Goal: Task Accomplishment & Management: Complete application form

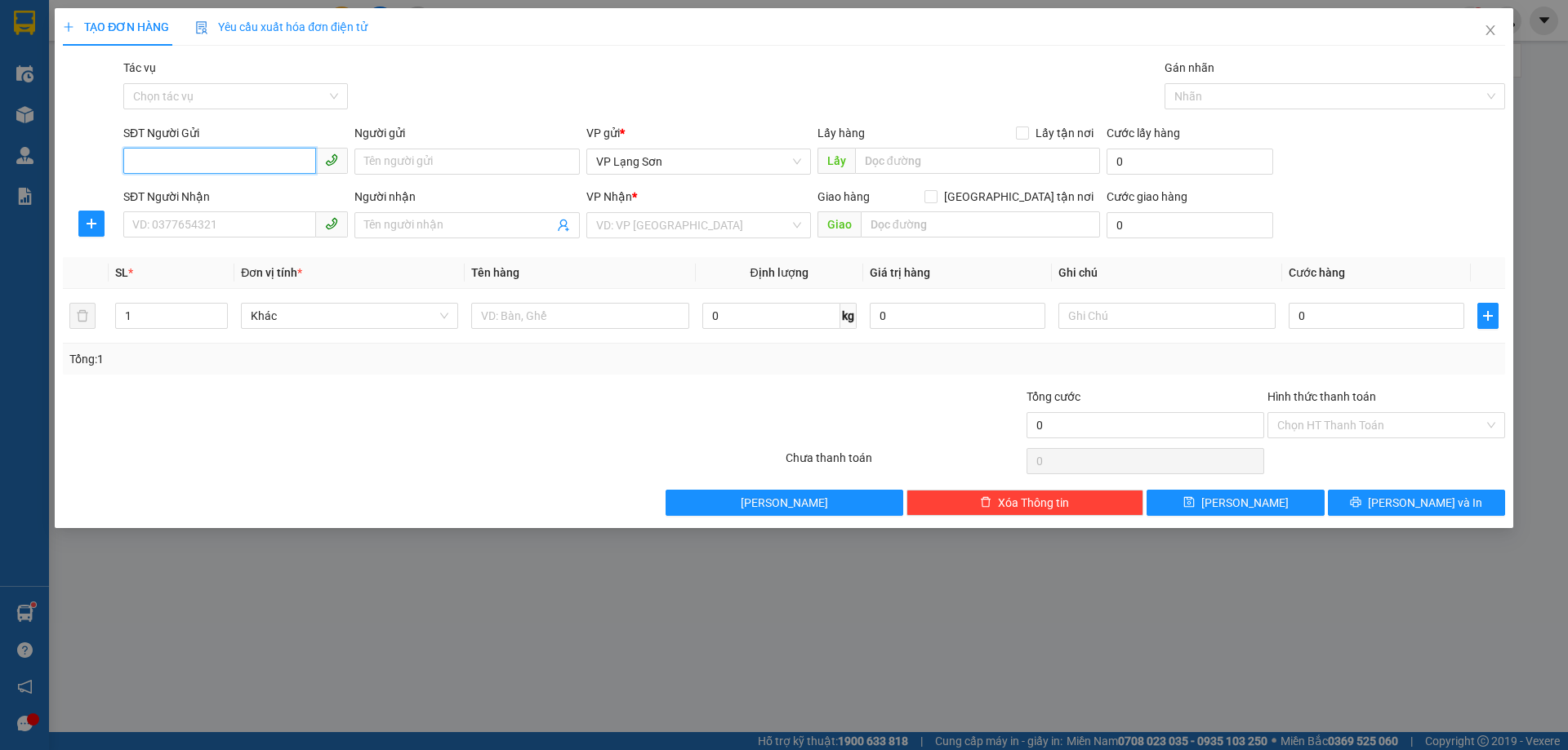
click at [184, 161] on input "SĐT Người Gửi" at bounding box center [220, 160] width 193 height 26
type input "0837992929"
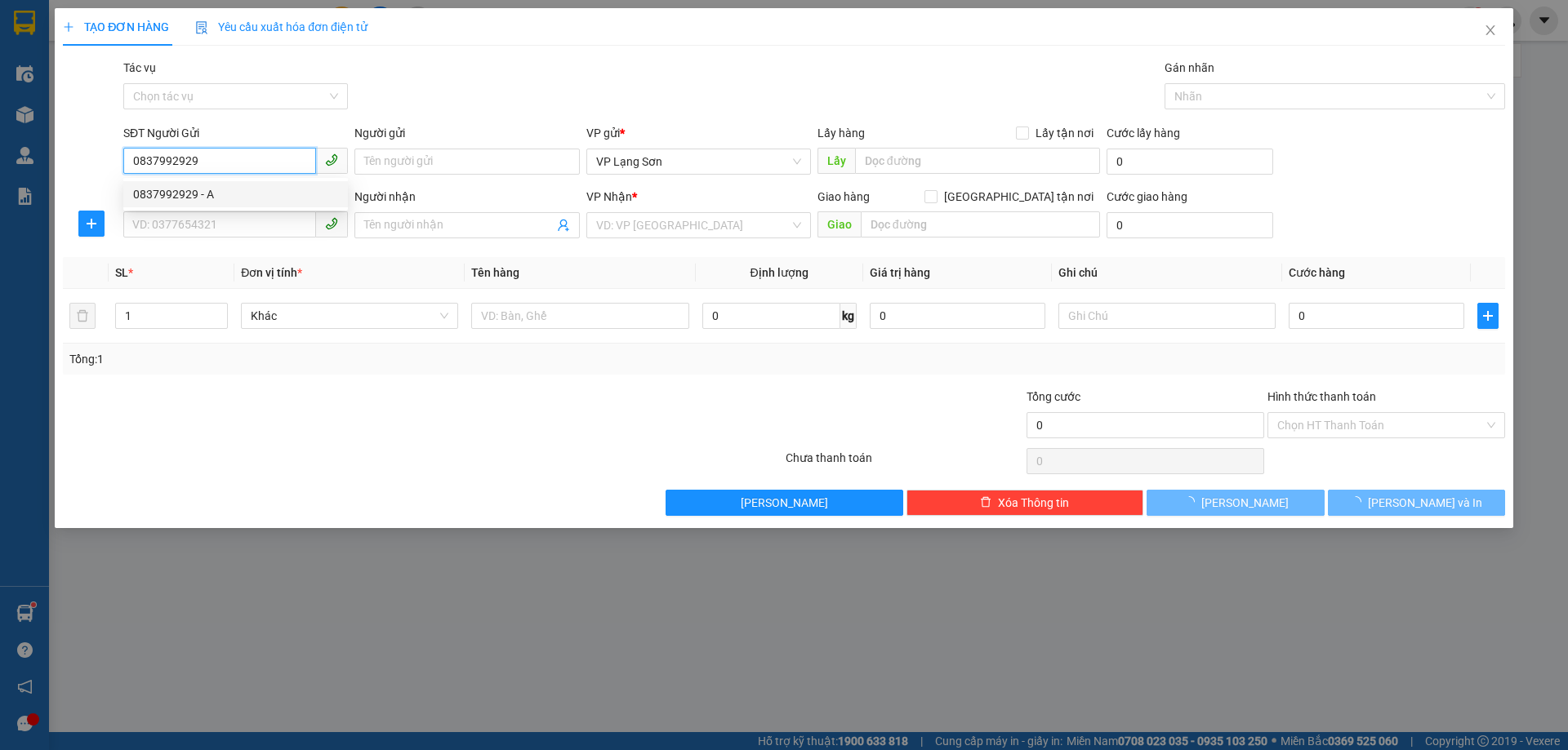
click at [164, 201] on div "0837992929 - A" at bounding box center [235, 194] width 205 height 18
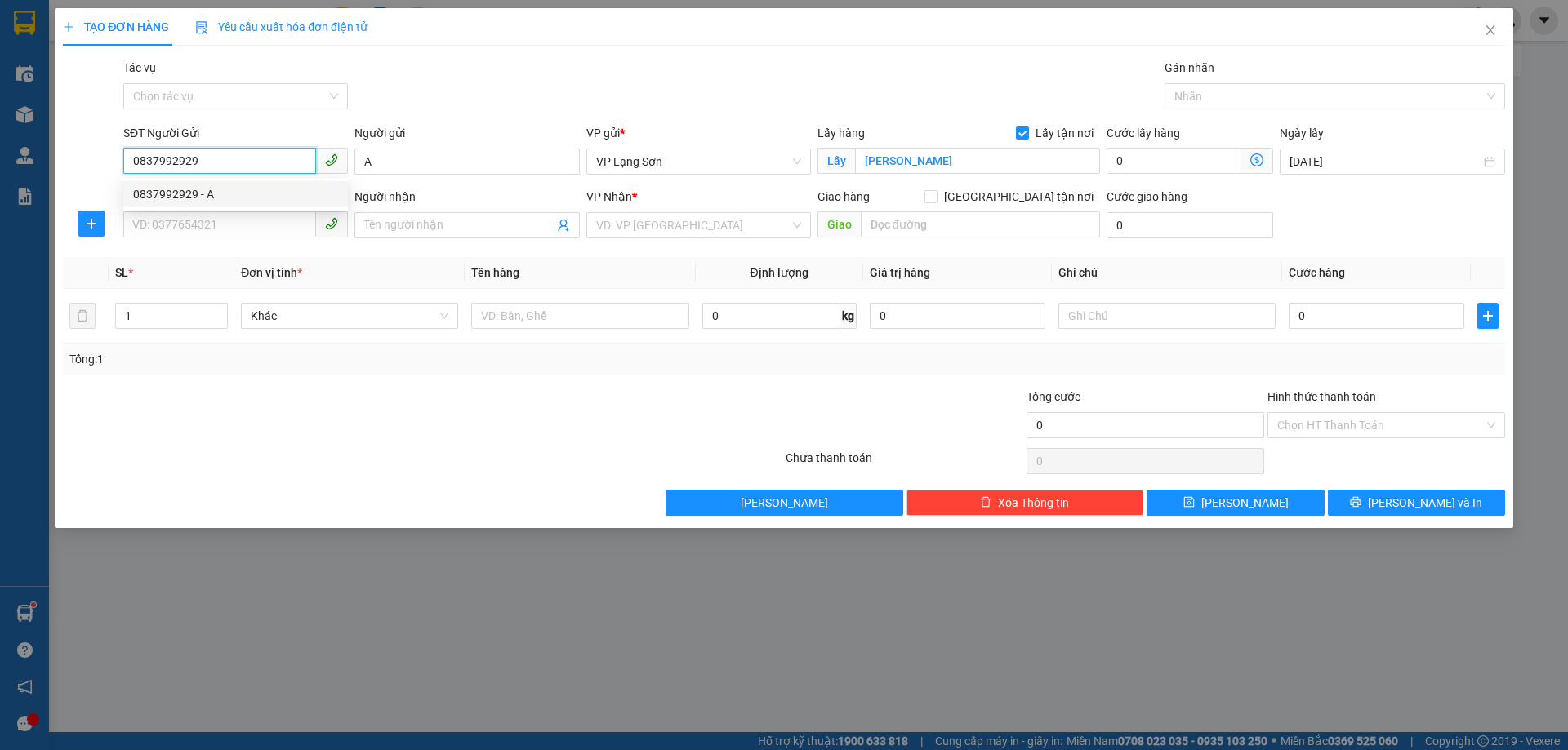
type input "A"
checkbox input "true"
type input "[PERSON_NAME]"
type input "0837992929"
click at [184, 217] on input "SĐT Người Nhận" at bounding box center [220, 224] width 193 height 26
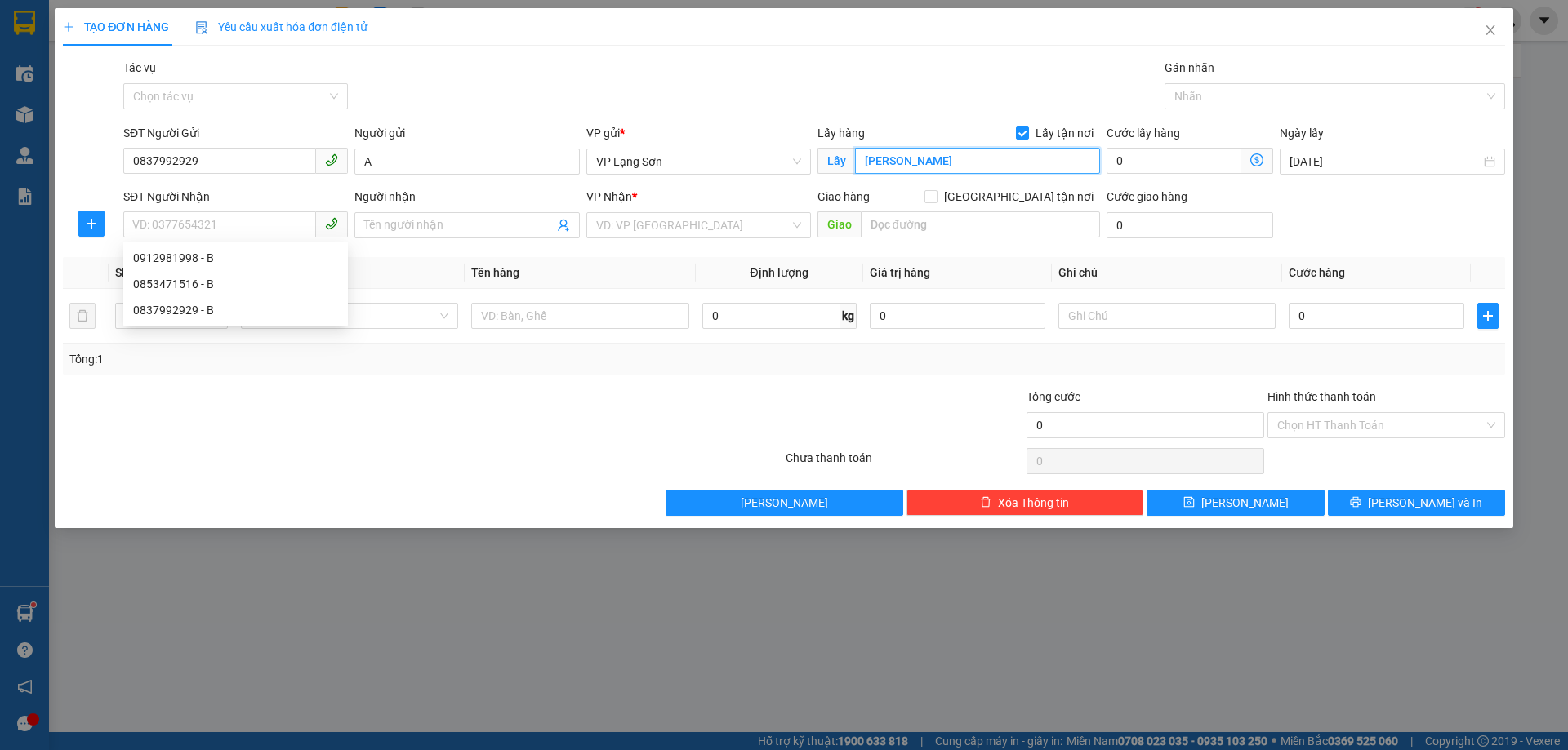
click at [973, 162] on input "[PERSON_NAME]" at bounding box center [977, 160] width 245 height 26
type input "VPLS"
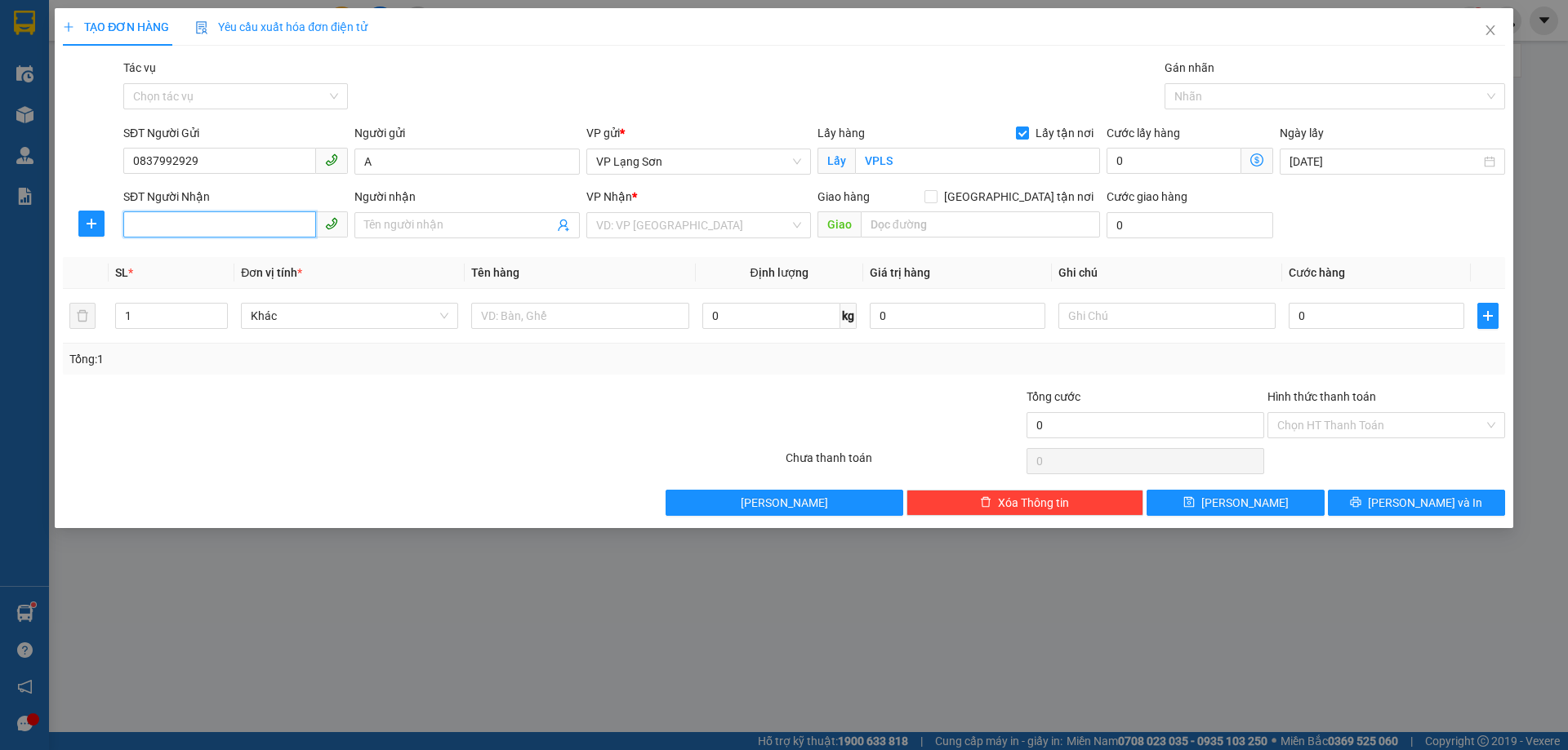
click at [201, 224] on input "SĐT Người Nhận" at bounding box center [220, 224] width 193 height 26
type input "0962287666"
click at [660, 219] on input "search" at bounding box center [693, 225] width 194 height 25
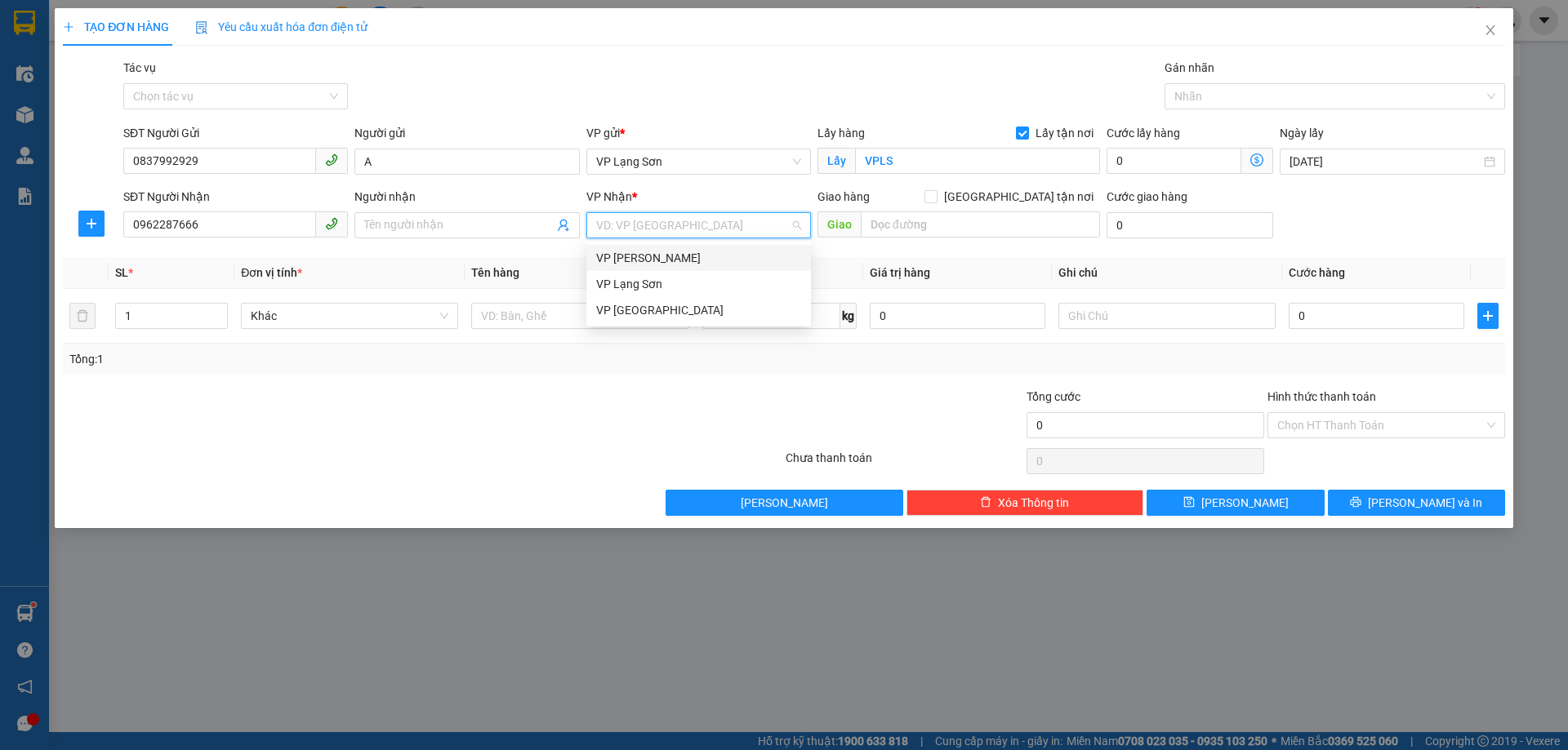
click at [648, 257] on div "VP [PERSON_NAME]" at bounding box center [699, 258] width 205 height 18
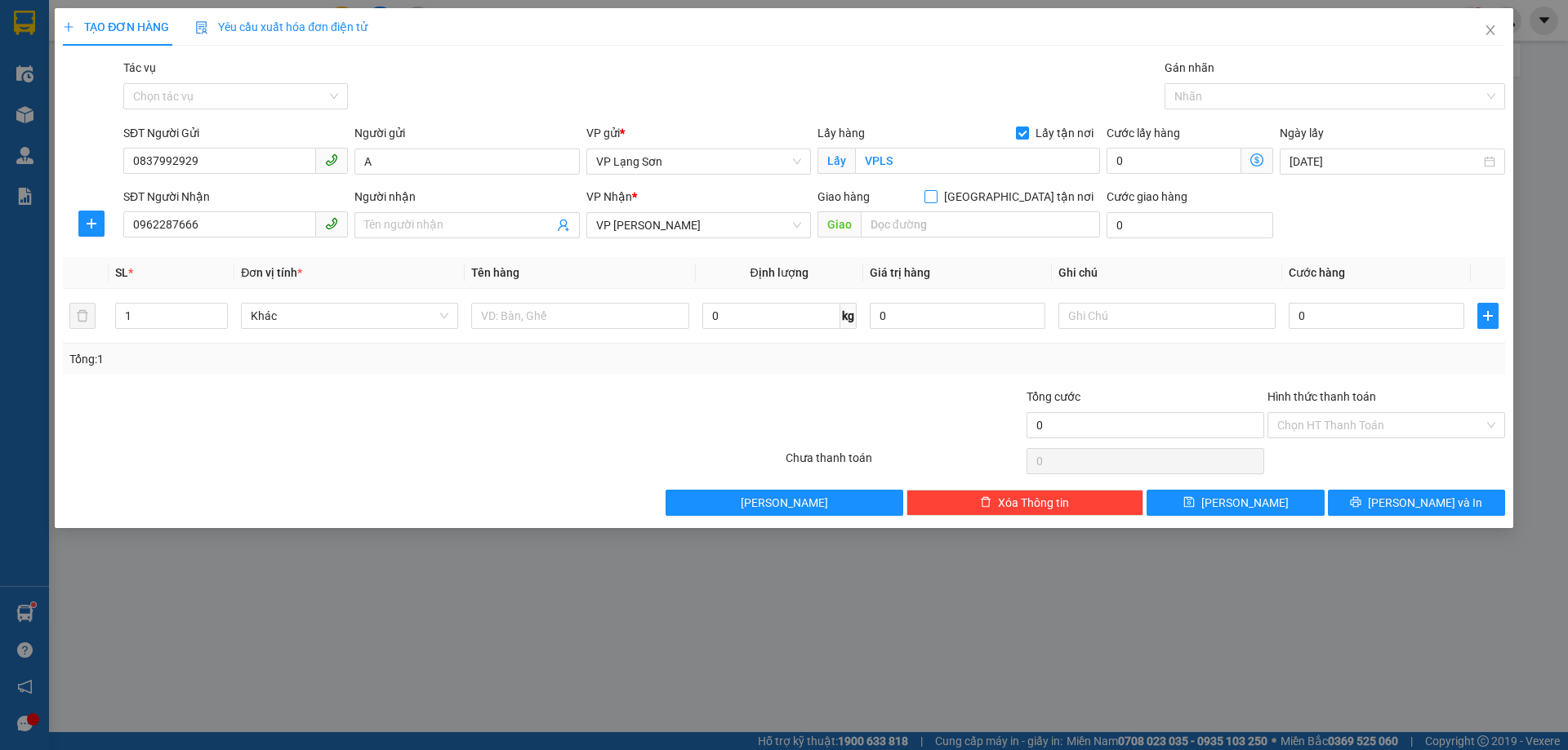
click at [1053, 197] on span "[GEOGRAPHIC_DATA] tận nơi" at bounding box center [1018, 197] width 162 height 18
click at [936, 197] on input "[GEOGRAPHIC_DATA] tận nơi" at bounding box center [930, 196] width 11 height 11
checkbox input "true"
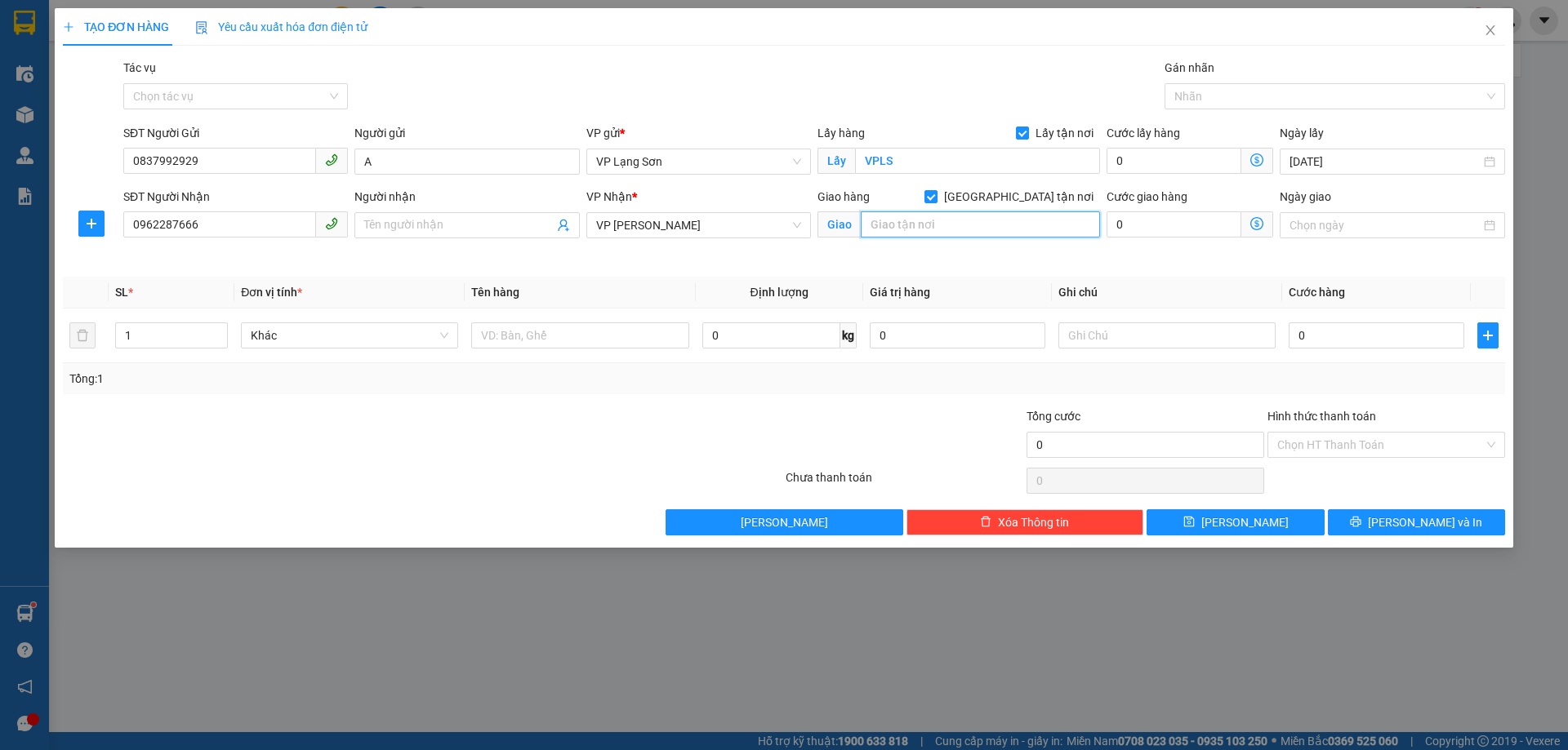
click at [1030, 229] on input "text" at bounding box center [980, 224] width 240 height 26
type input "HỒNG TIẾN [GEOGRAPHIC_DATA]"
click at [609, 333] on input "text" at bounding box center [580, 335] width 218 height 26
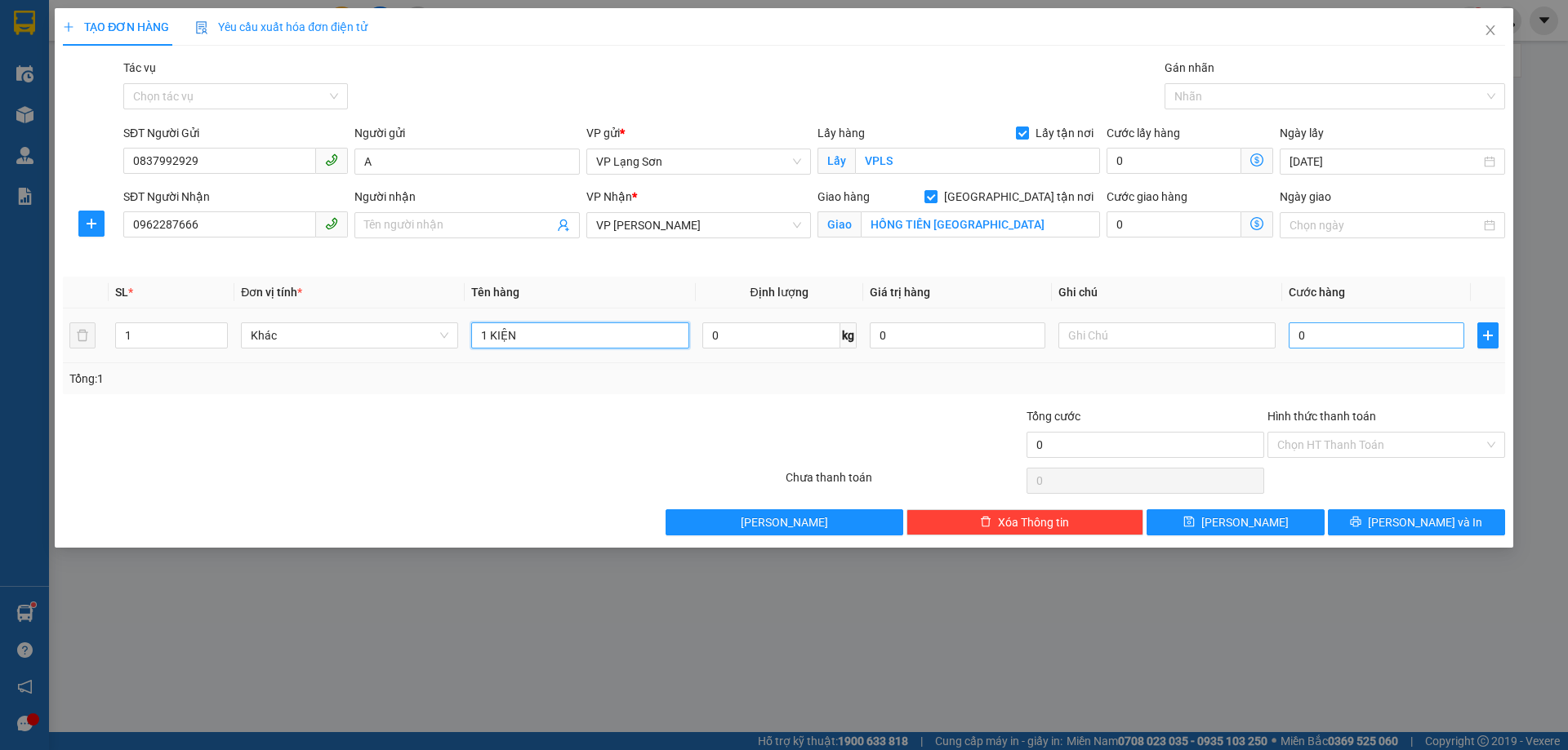
type input "1 KIỆN"
click at [1322, 328] on input "0" at bounding box center [1376, 335] width 176 height 26
type input "1"
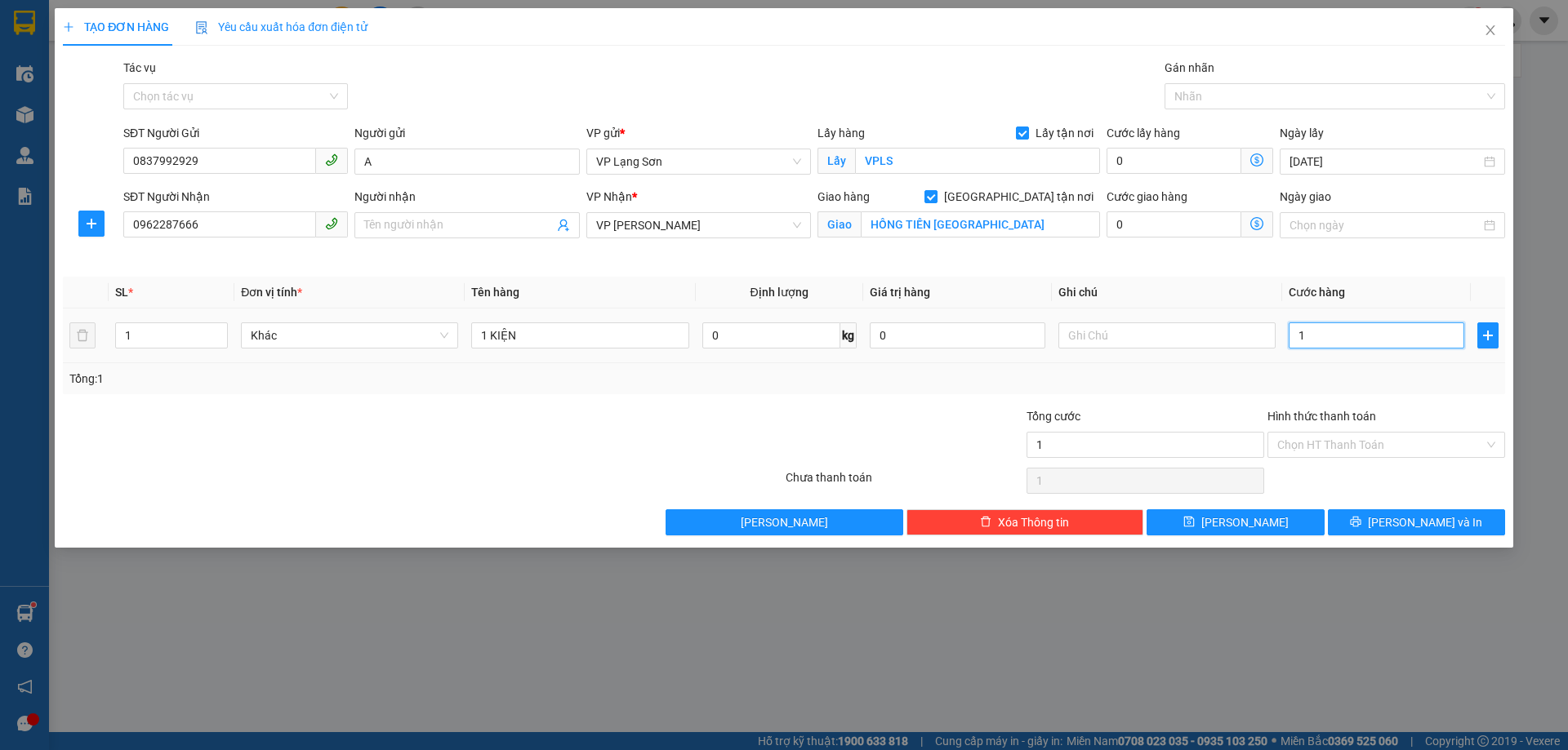
type input "10"
type input "100"
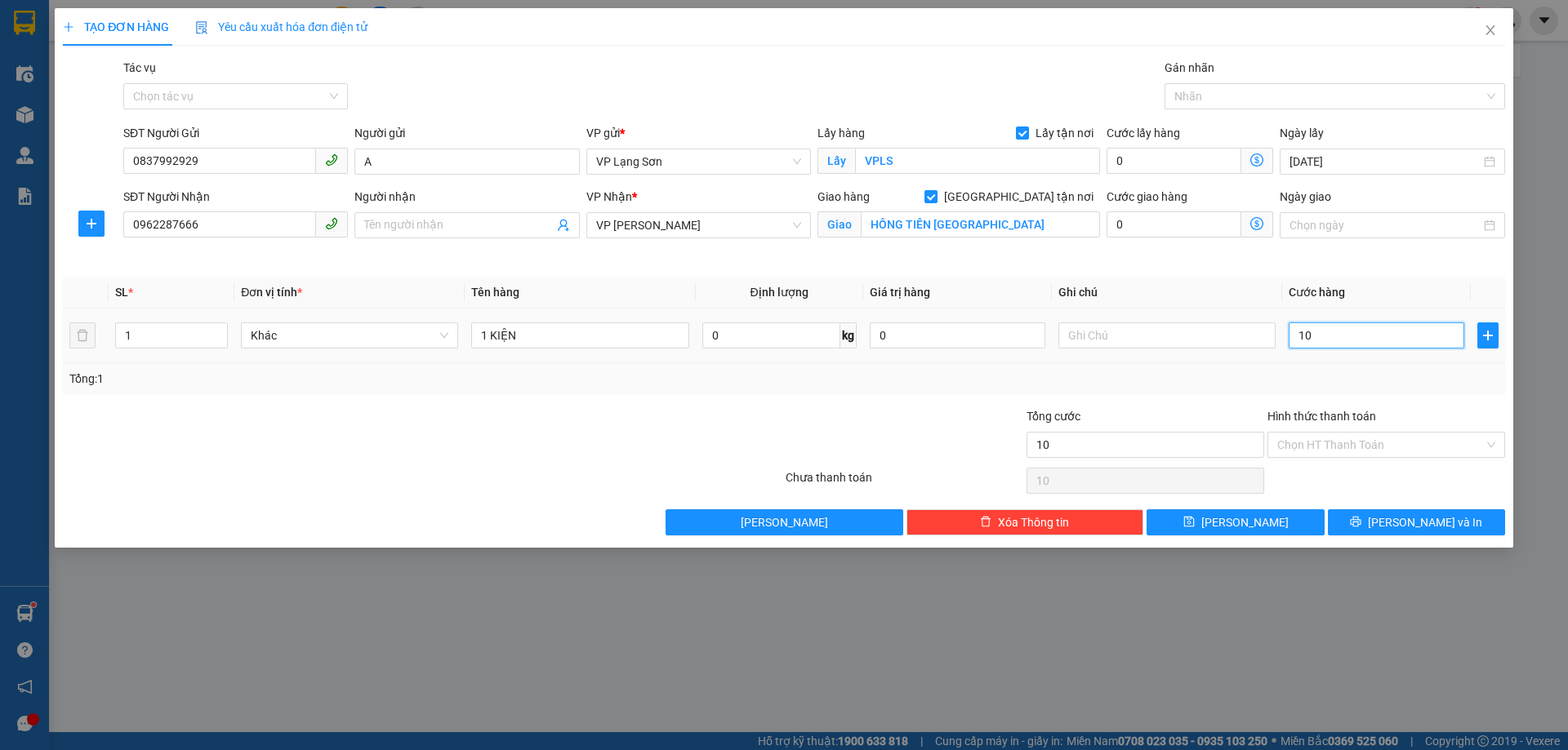
type input "100"
type input "1.000"
type input "10.000"
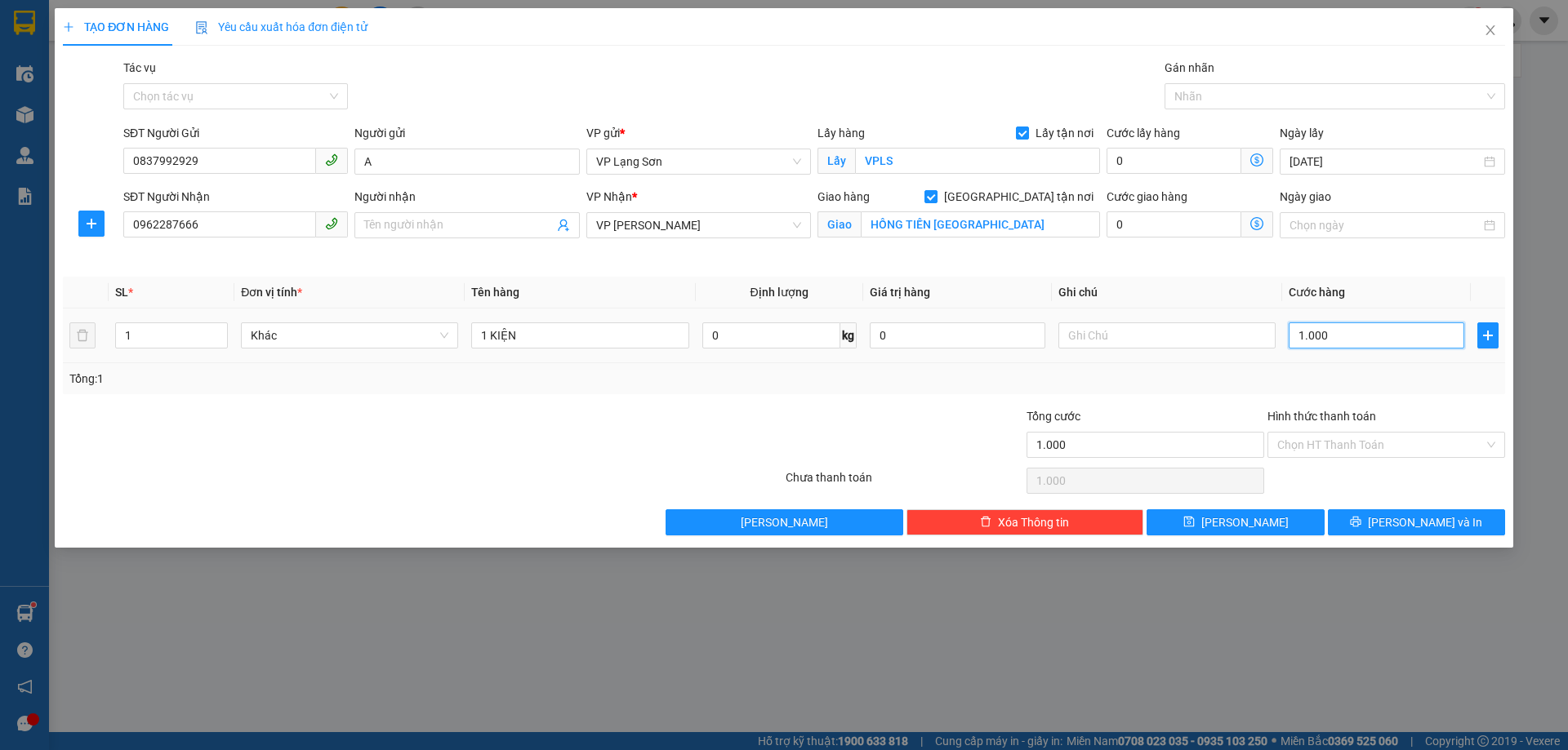
type input "10.000"
type input "100.000"
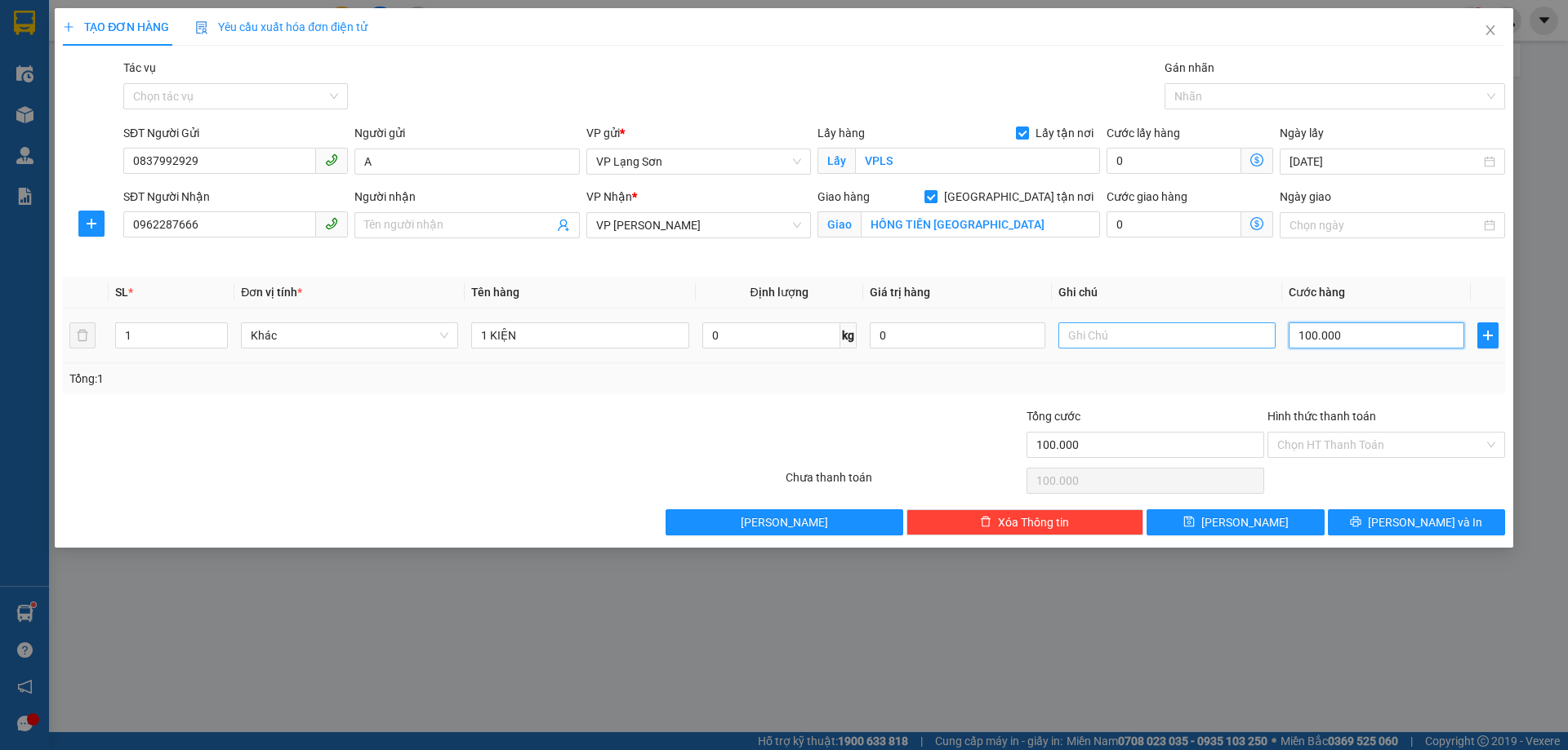
type input "100.000"
click at [1146, 344] on input "text" at bounding box center [1167, 335] width 218 height 26
type input "NG NHẬN TT"
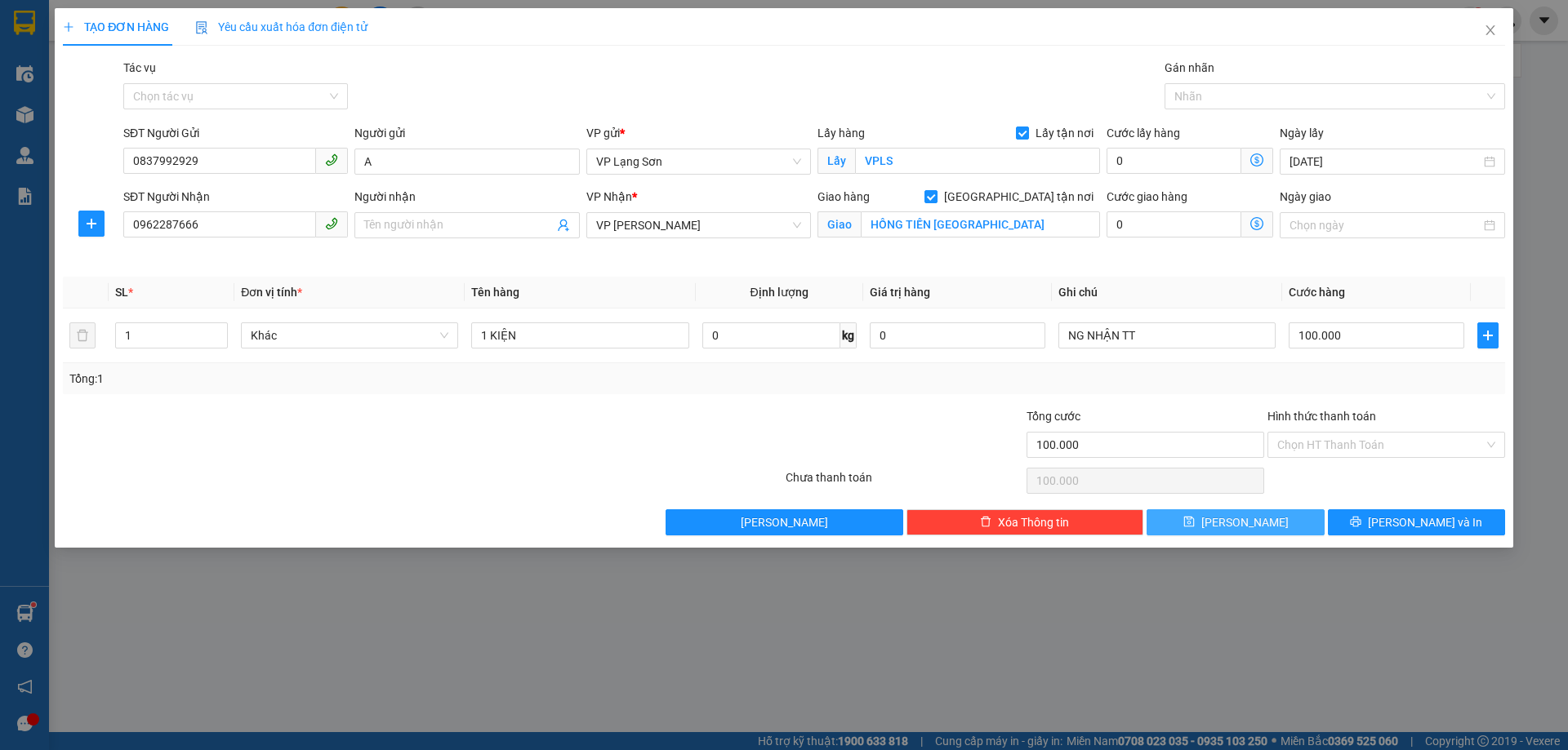
click at [1231, 521] on button "[PERSON_NAME]" at bounding box center [1235, 522] width 178 height 26
checkbox input "false"
type input "0"
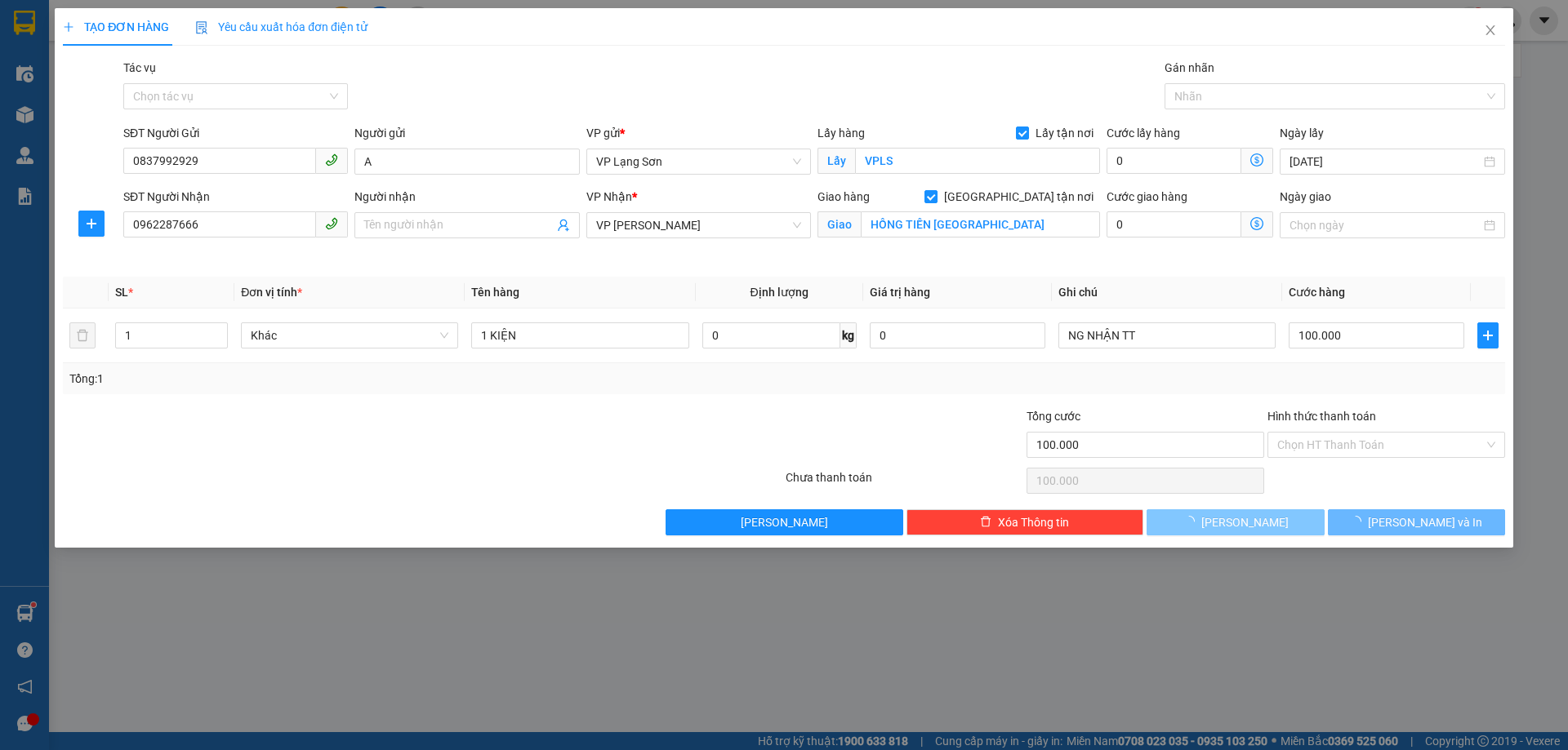
type input "0"
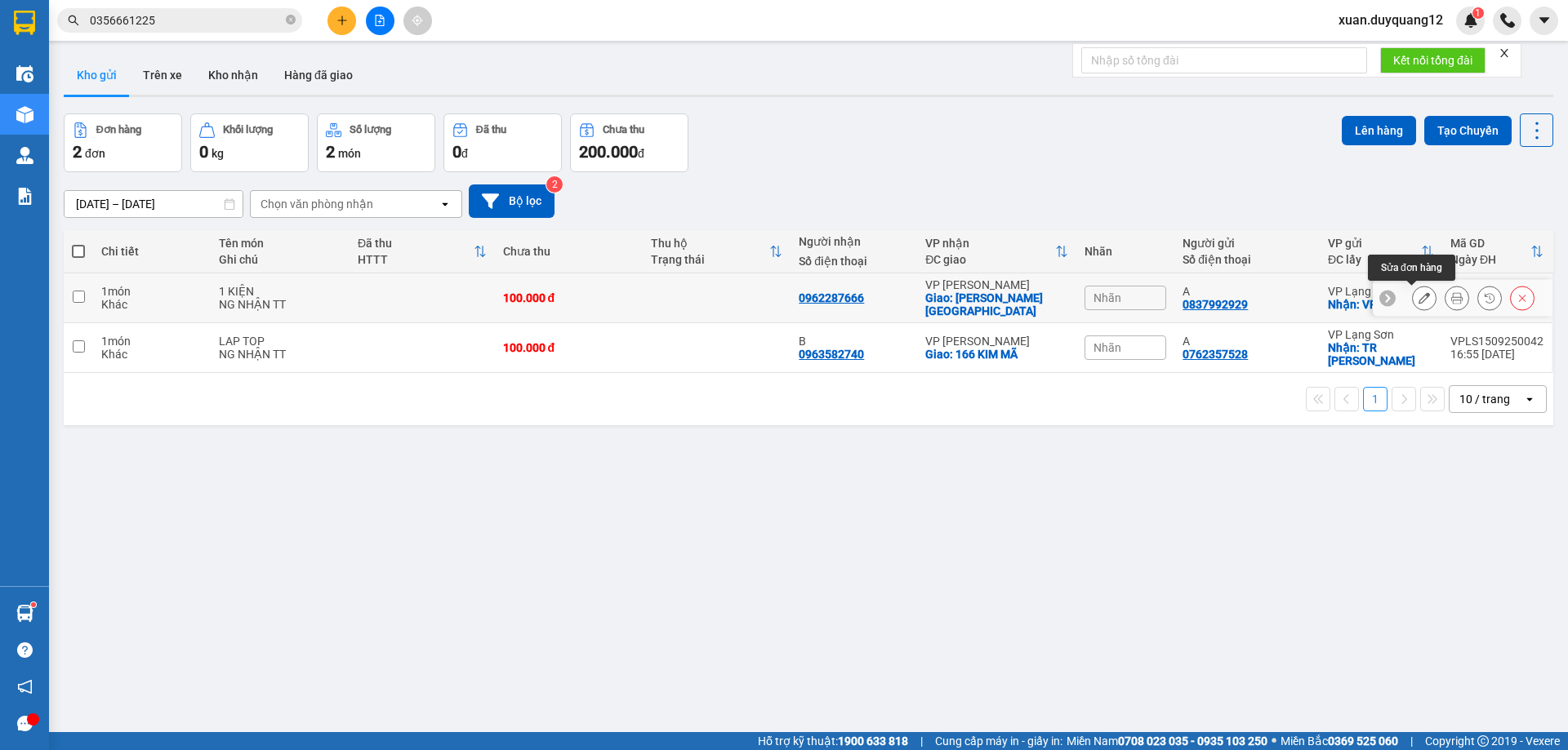
click at [1418, 302] on icon at bounding box center [1424, 298] width 11 height 11
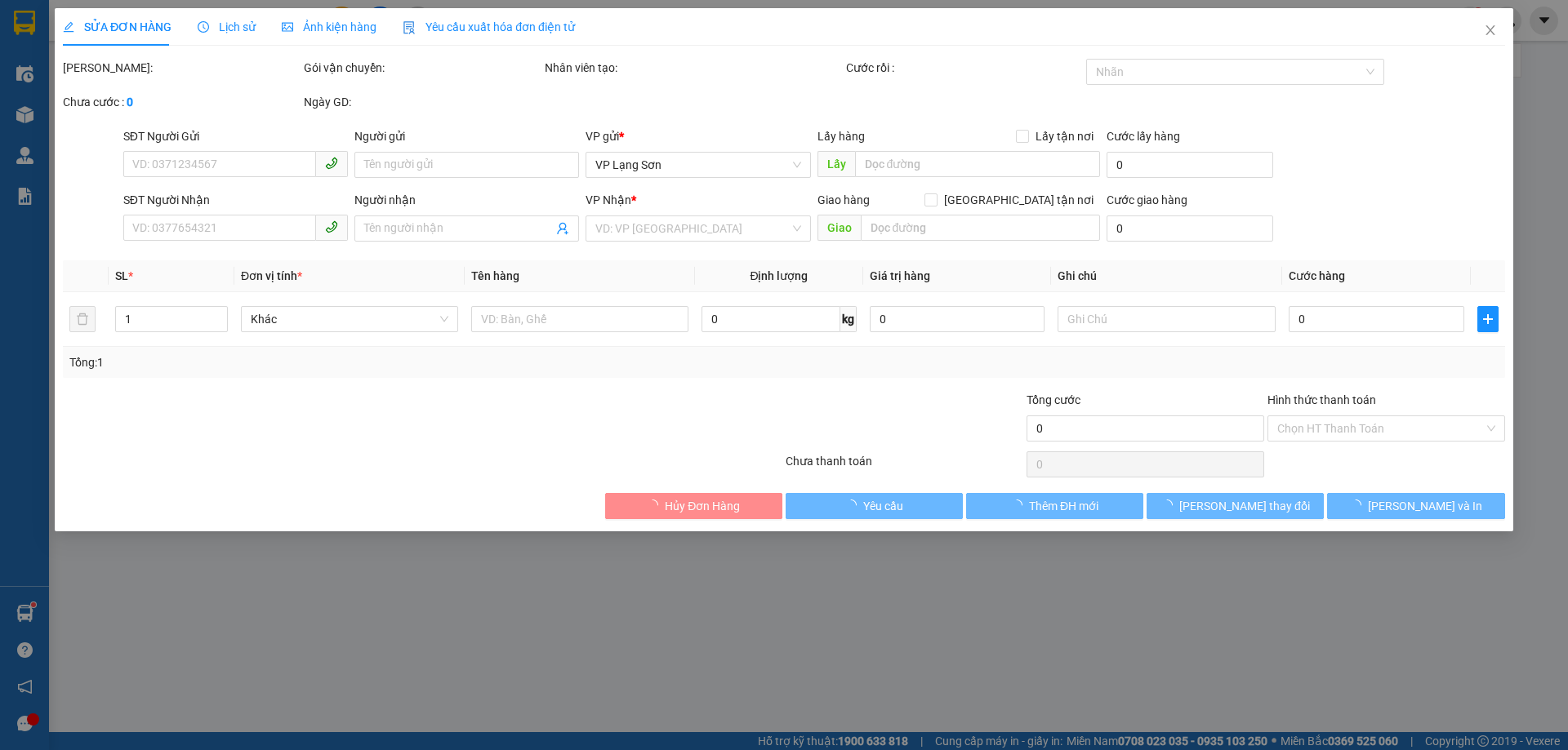
type input "0837992929"
type input "A"
checkbox input "true"
type input "VPLS"
type input "0962287666"
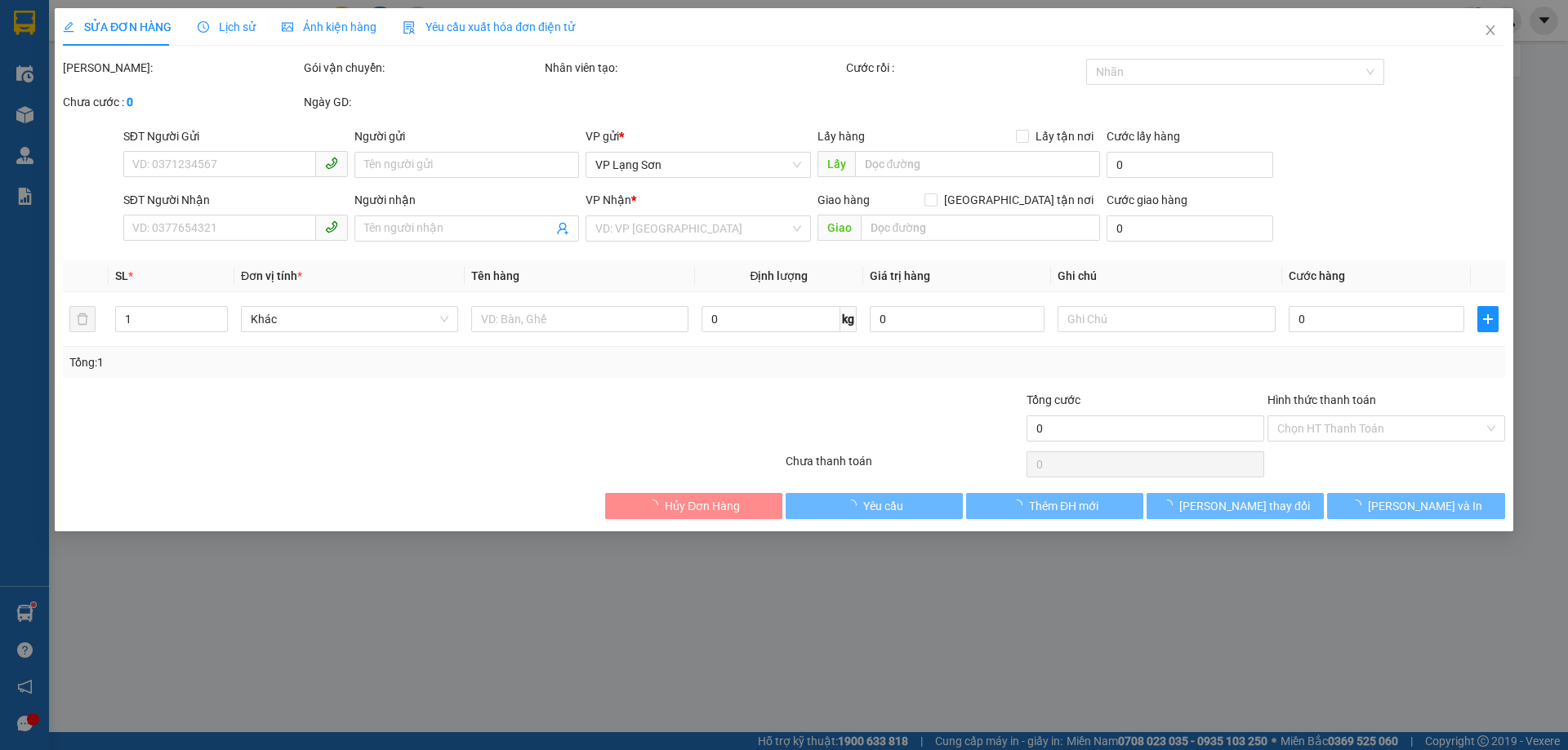
checkbox input "true"
type input "HỒNG TIẾN [GEOGRAPHIC_DATA]"
type input "100.000"
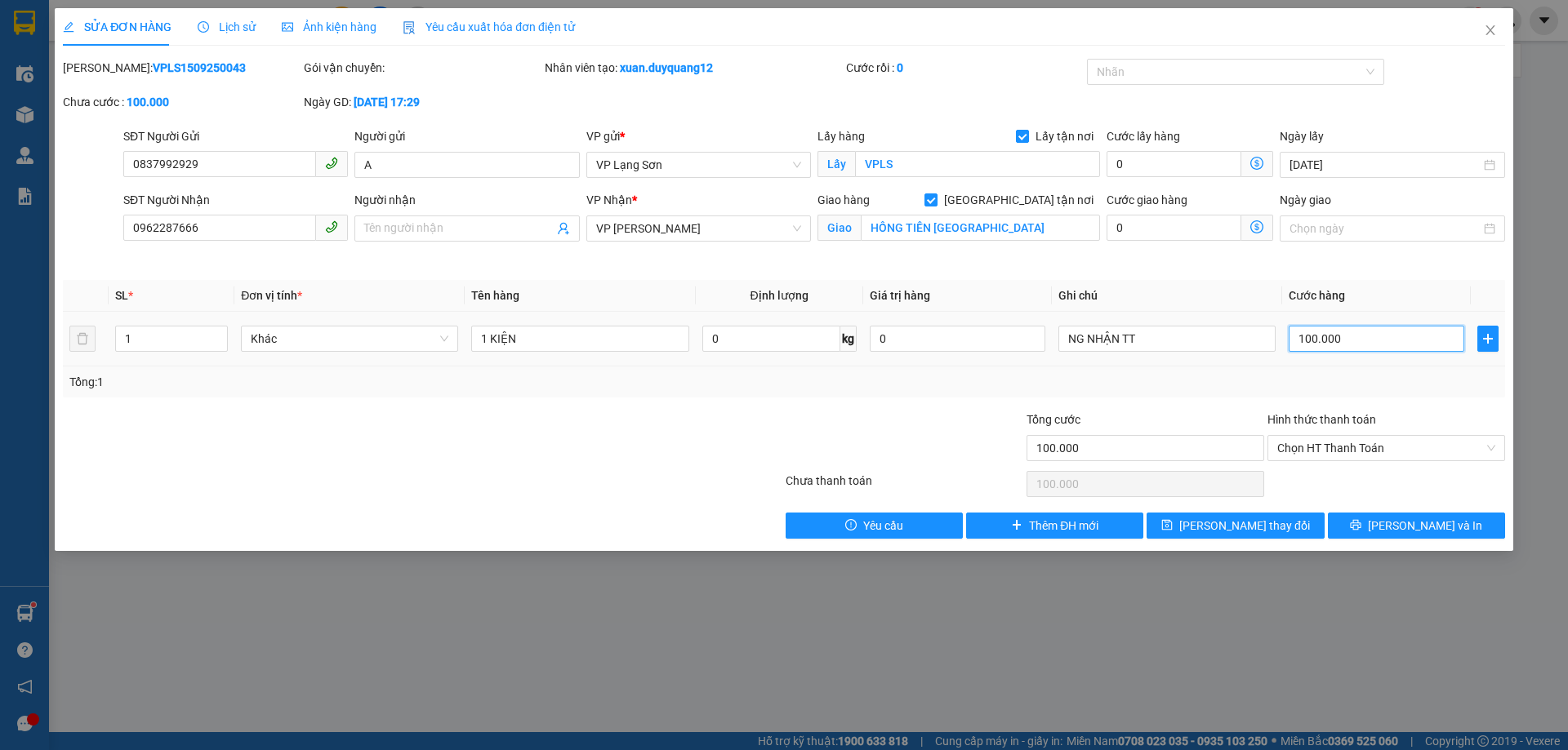
click at [1323, 337] on input "100.000" at bounding box center [1376, 338] width 176 height 26
type input "1"
type input "11"
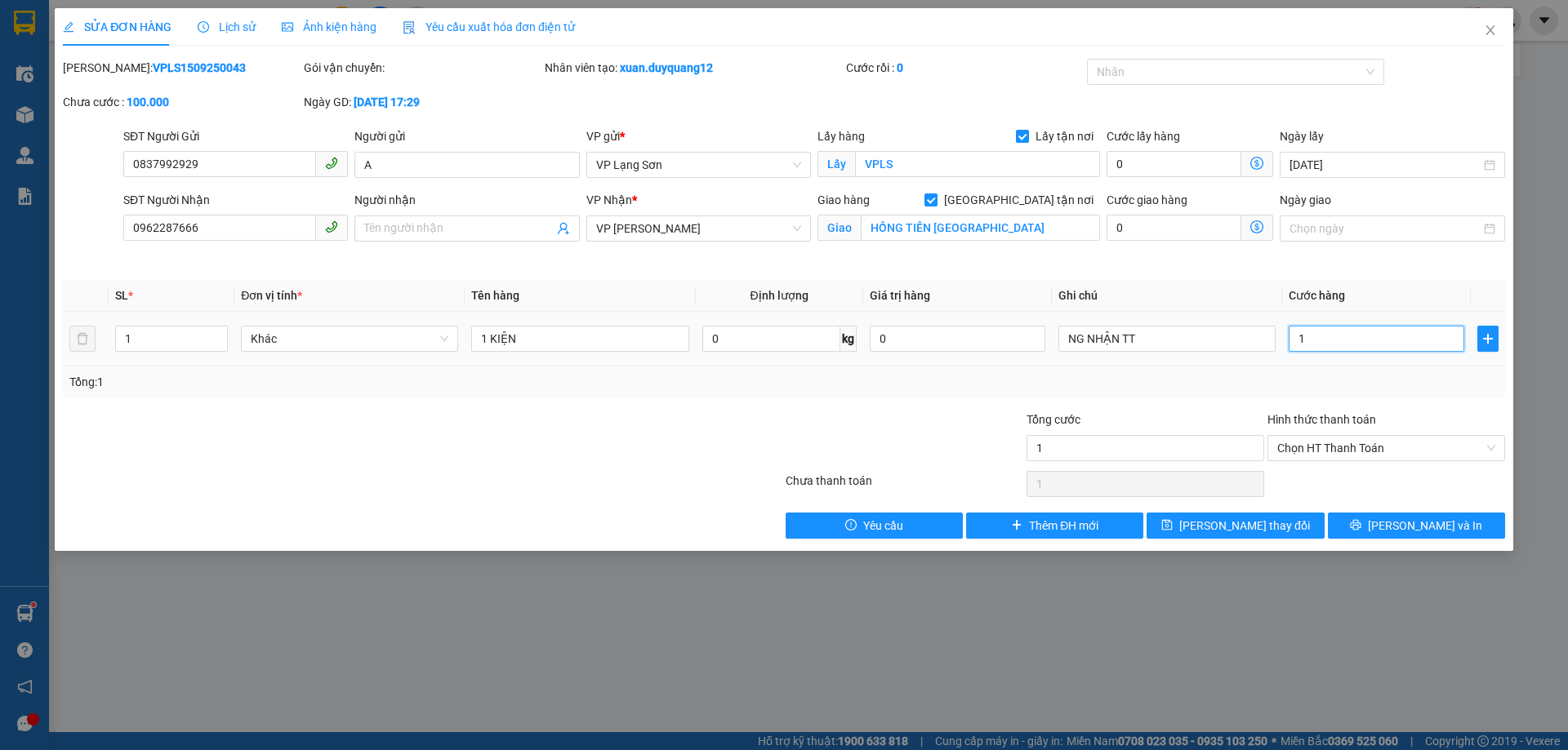
type input "11"
type input "110"
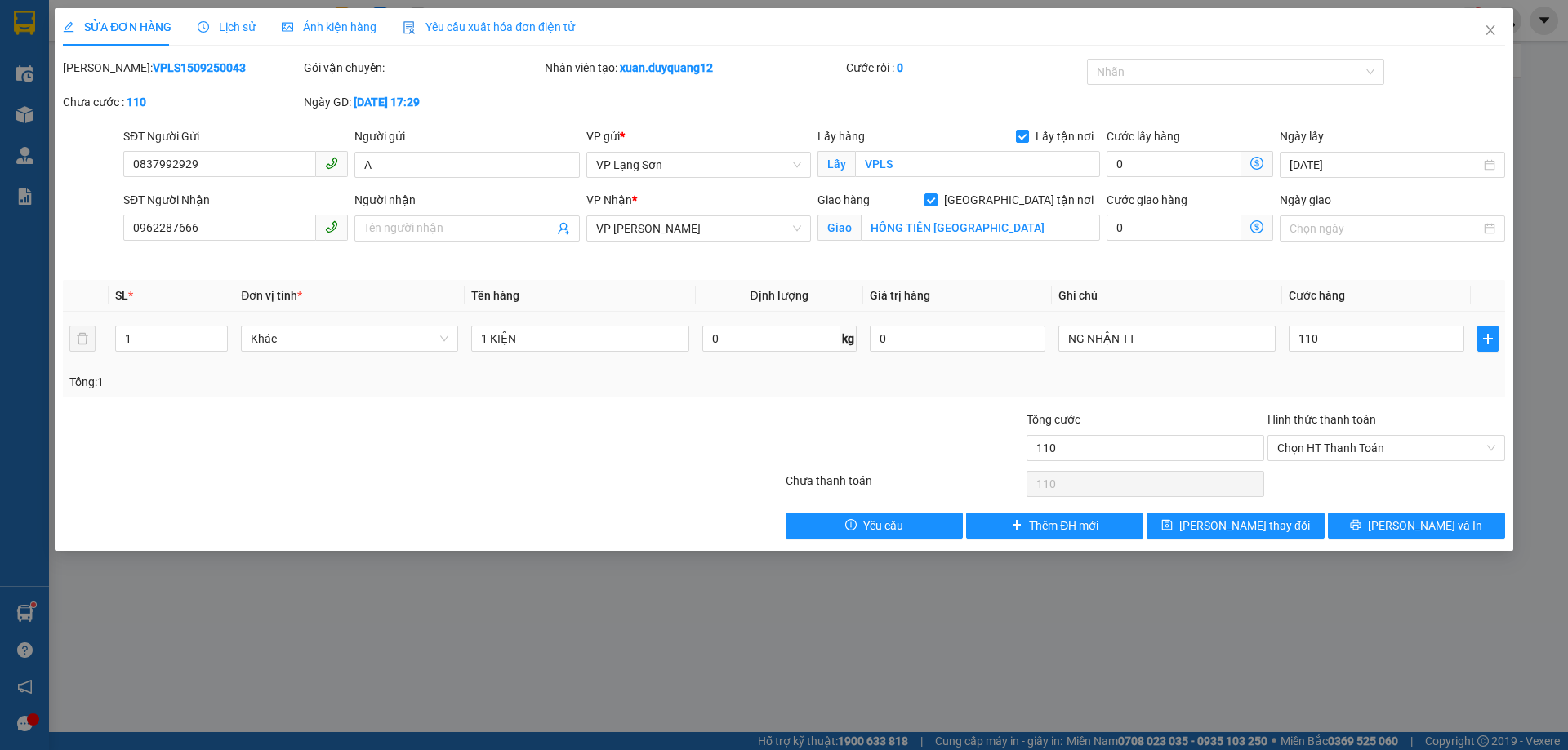
type input "110.000"
click at [1289, 357] on td "110.000" at bounding box center [1376, 339] width 189 height 54
click at [1238, 527] on span "[PERSON_NAME] thay đổi" at bounding box center [1244, 526] width 131 height 18
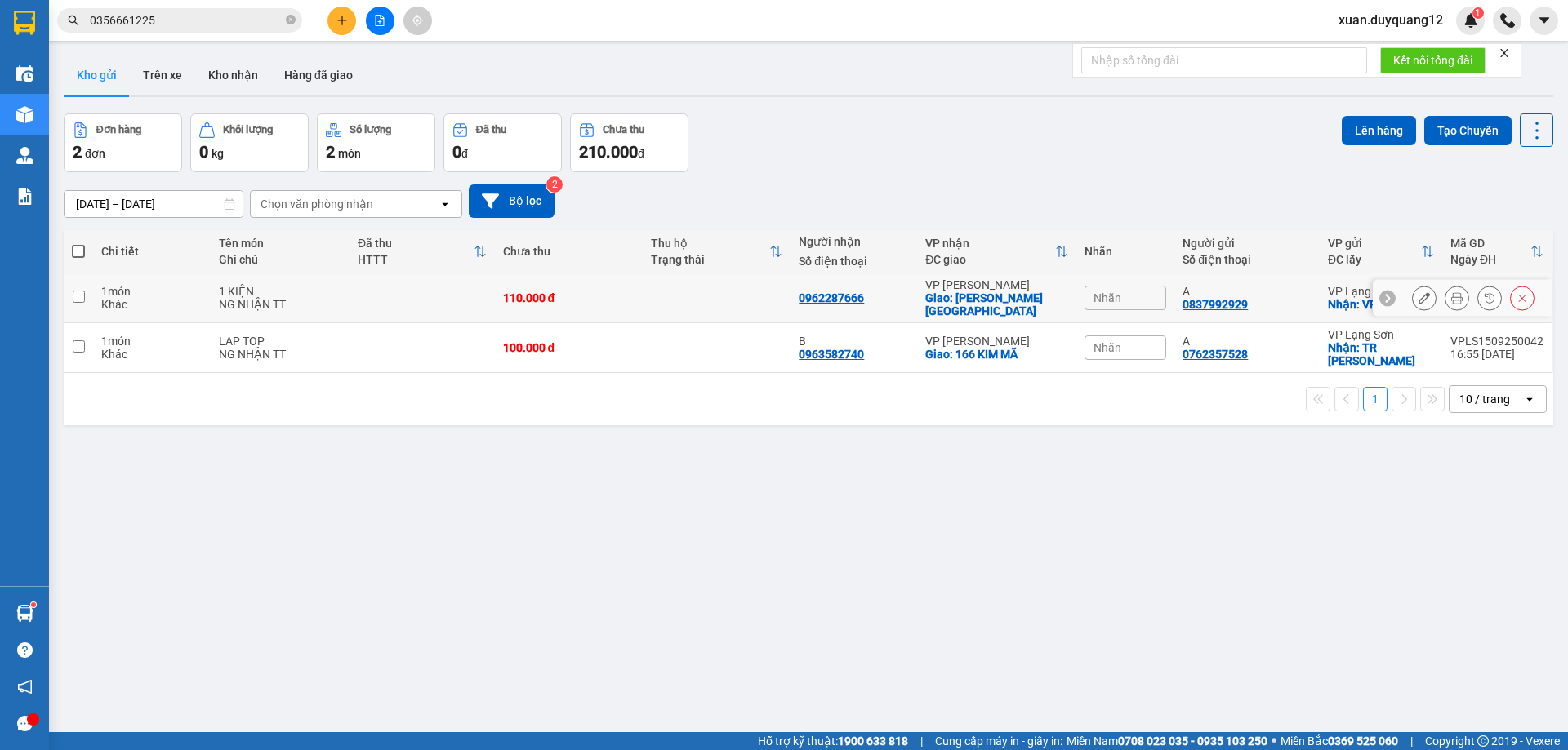
click at [728, 302] on td at bounding box center [716, 299] width 148 height 50
checkbox input "true"
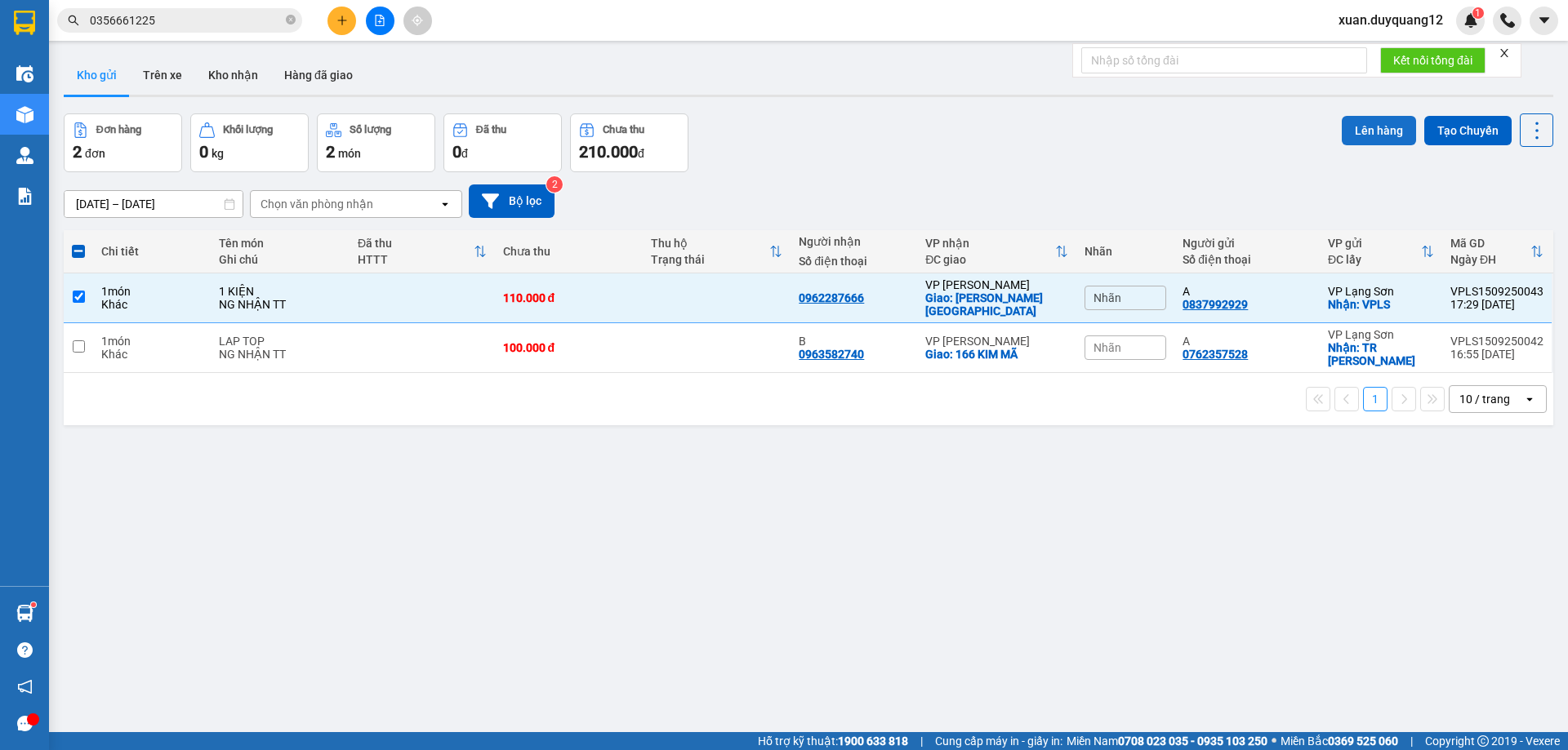
click at [1369, 136] on button "Lên hàng" at bounding box center [1379, 131] width 74 height 30
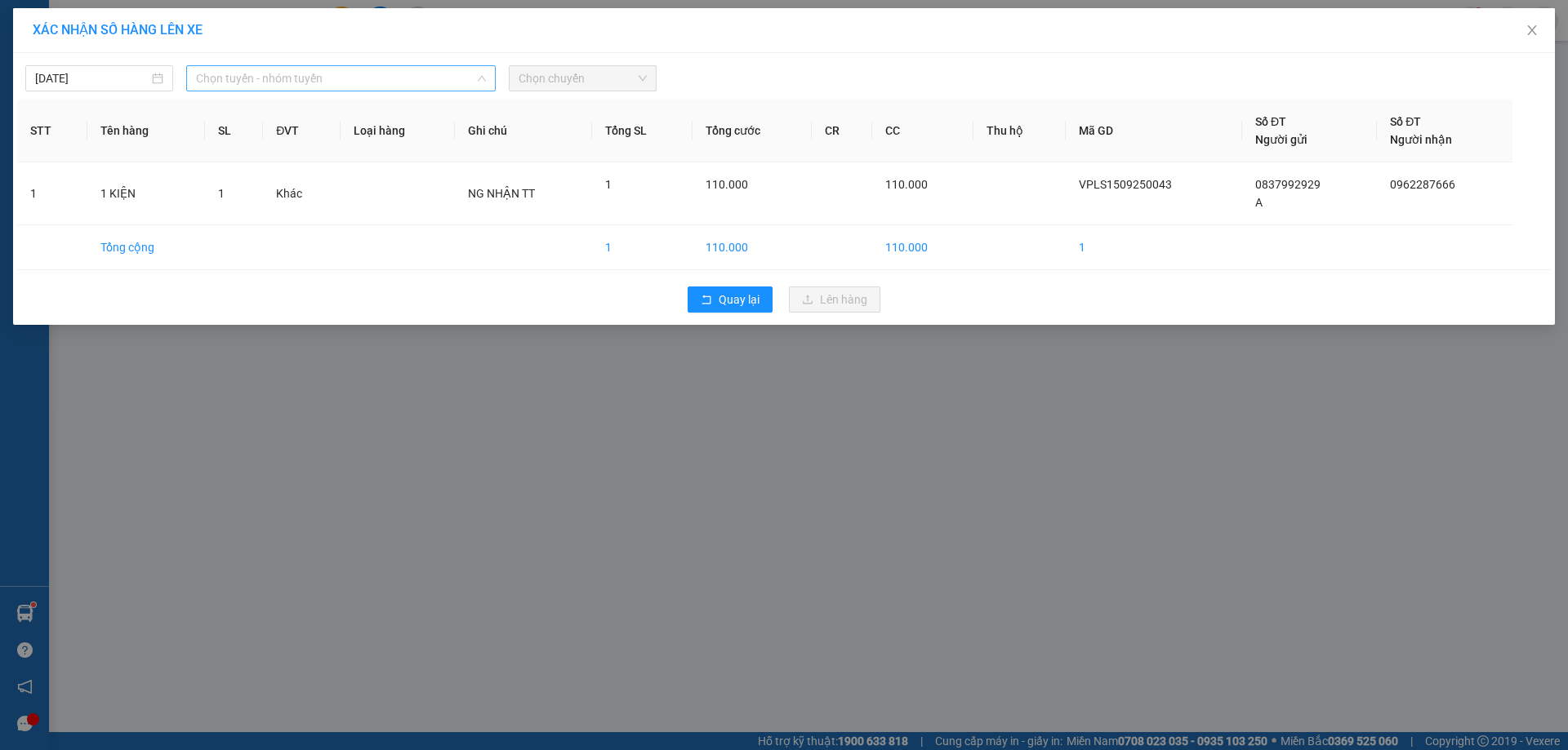
click at [258, 79] on span "Chọn tuyến - nhóm tuyến" at bounding box center [341, 78] width 290 height 25
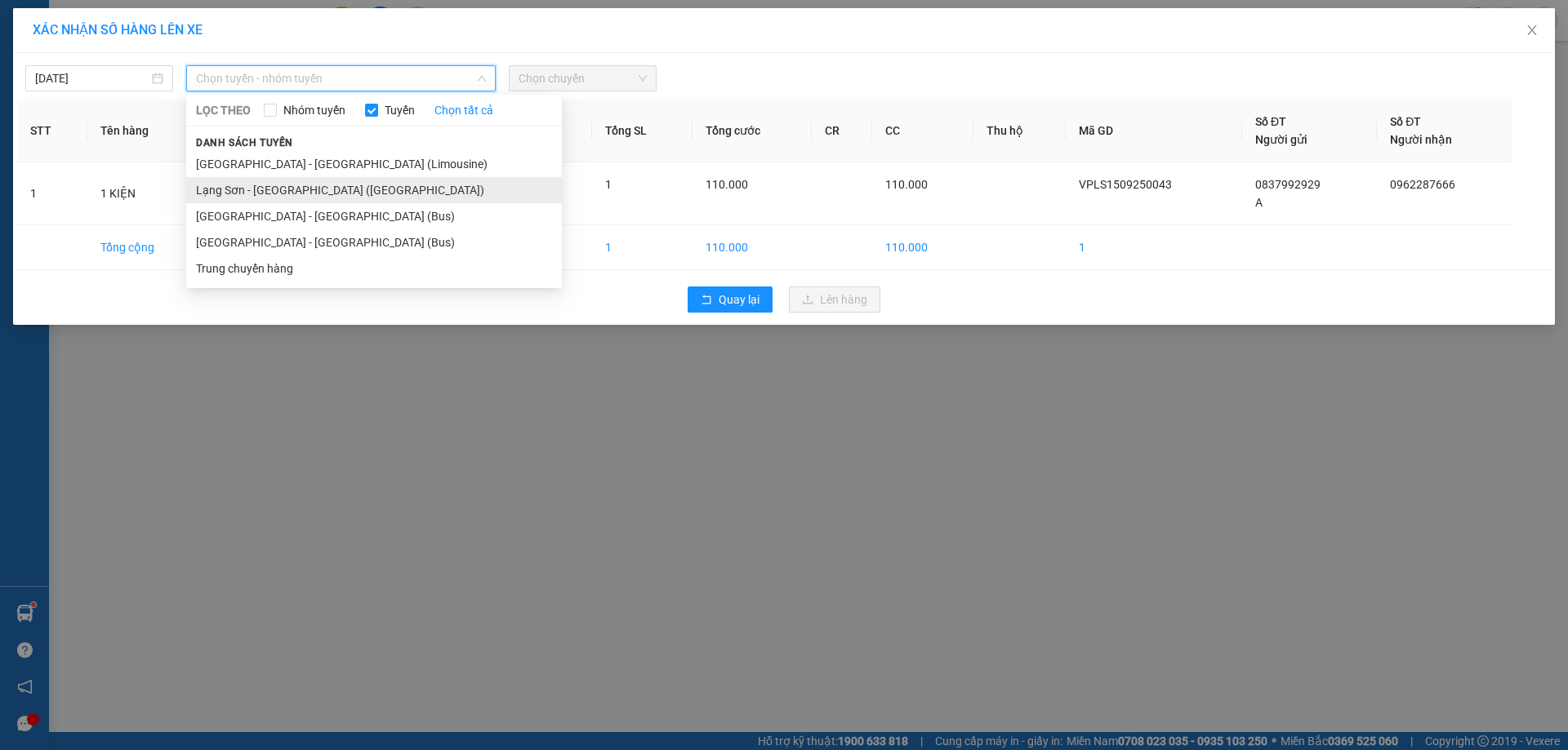
click at [308, 190] on li "Lạng Sơn - [GEOGRAPHIC_DATA] ([GEOGRAPHIC_DATA])" at bounding box center [374, 190] width 376 height 26
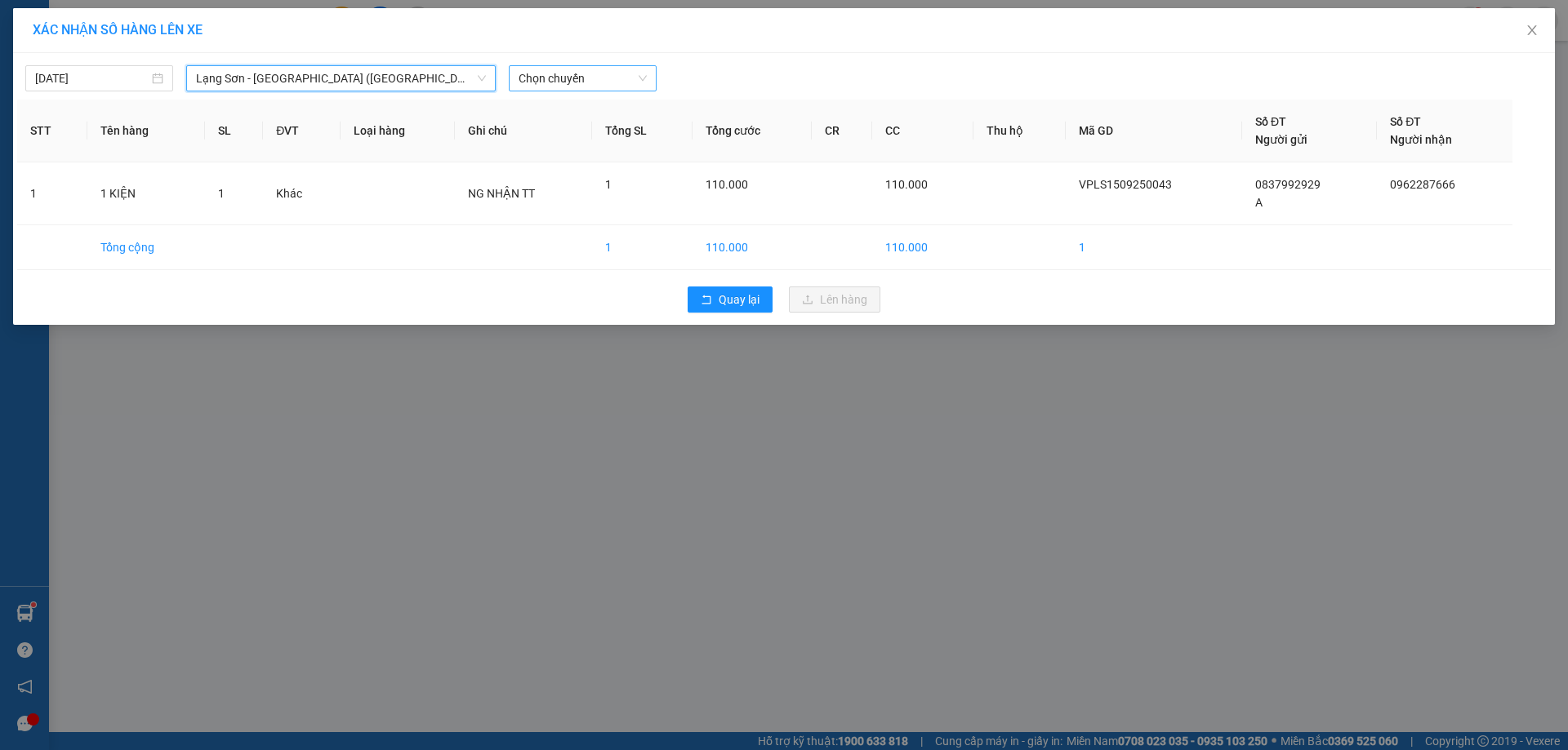
click at [592, 84] on span "Chọn chuyến" at bounding box center [582, 78] width 128 height 25
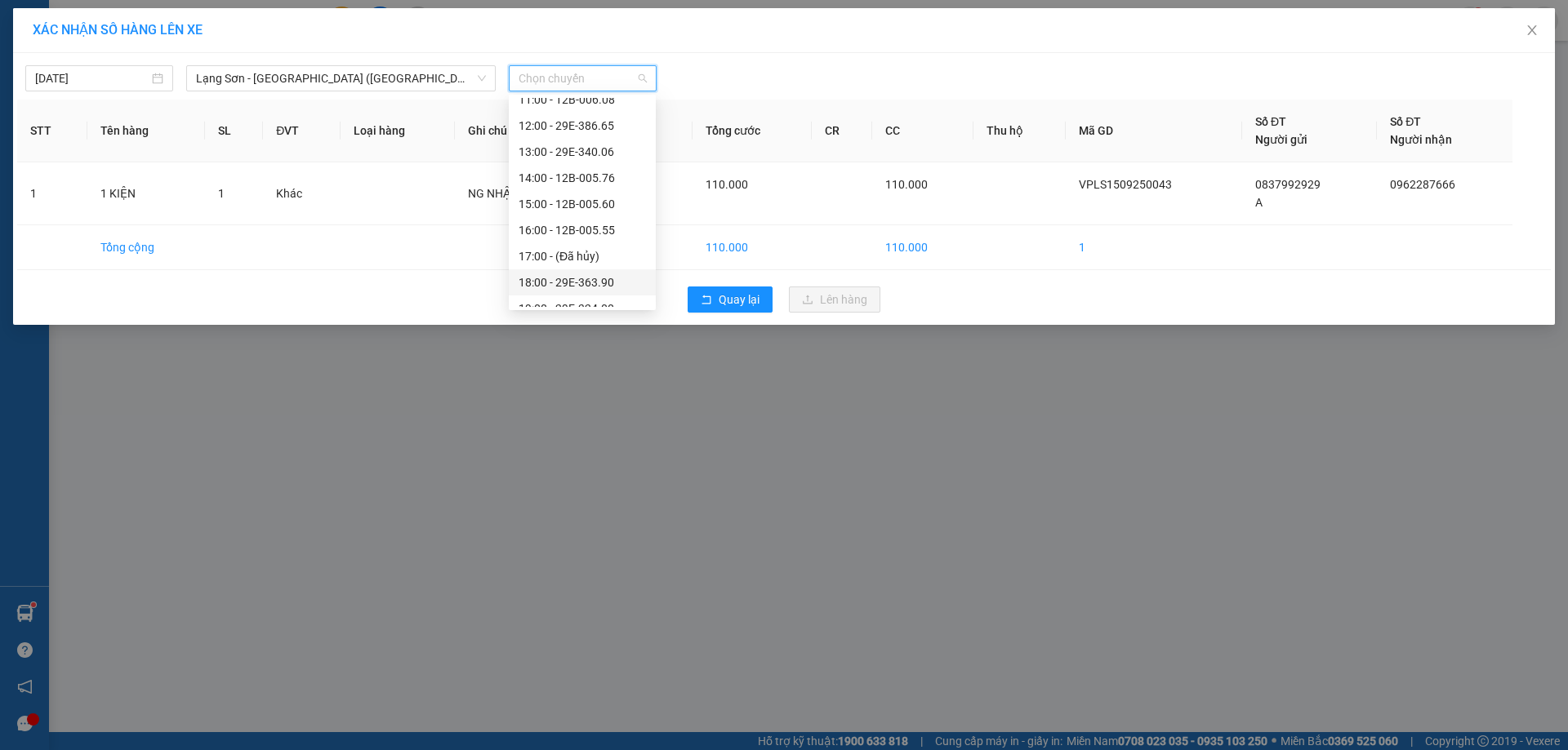
scroll to position [261, 0]
click at [596, 276] on div "18:00 - 29E-363.90" at bounding box center [581, 267] width 127 height 18
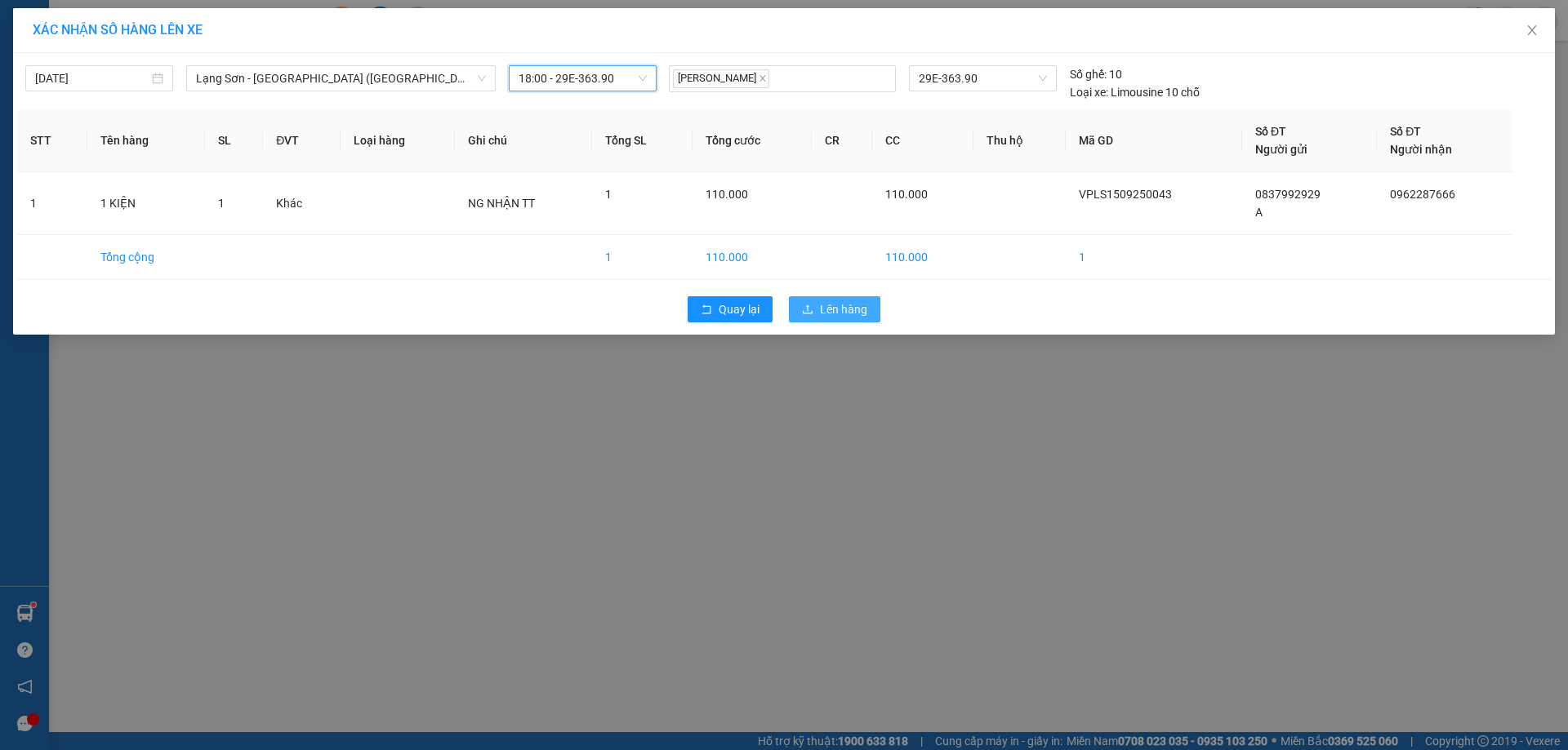
click at [845, 307] on span "Lên hàng" at bounding box center [844, 309] width 48 height 18
